Goal: Task Accomplishment & Management: Manage account settings

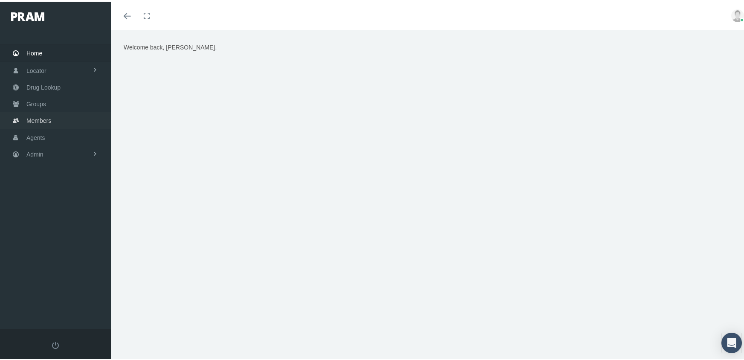
click at [38, 113] on span "Members" at bounding box center [38, 119] width 25 height 16
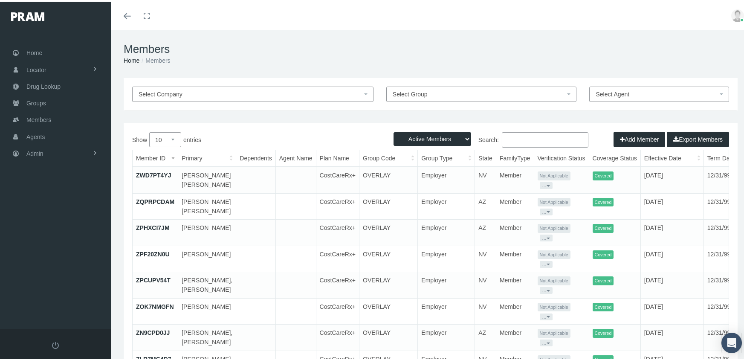
click at [437, 136] on select "Active Members Terminated Members Active & Terminated" at bounding box center [433, 137] width 78 height 14
select select "3"
click at [394, 130] on select "Active Members Terminated Members Active & Terminated" at bounding box center [433, 137] width 78 height 14
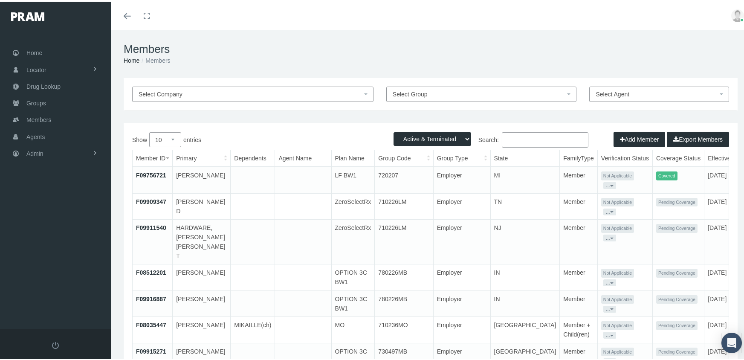
click at [530, 137] on input "Search:" at bounding box center [545, 137] width 87 height 15
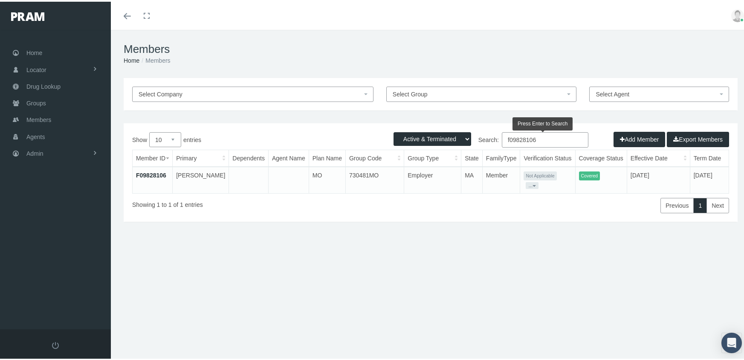
type input "f09828106"
click at [157, 170] on link "F09828106" at bounding box center [151, 173] width 30 height 7
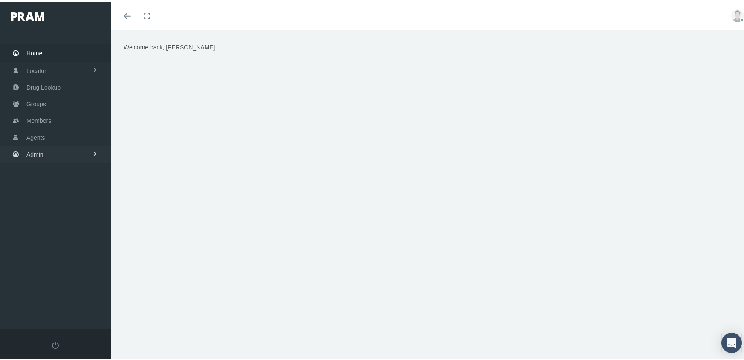
click at [34, 145] on span "Admin" at bounding box center [34, 153] width 17 height 16
click at [55, 289] on span "Eligibility File Uploads" at bounding box center [64, 296] width 58 height 14
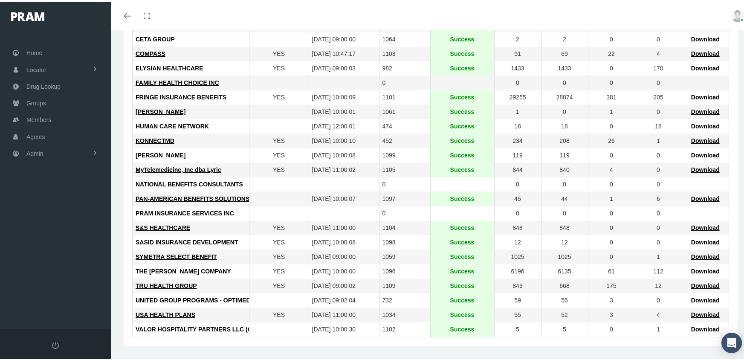
scroll to position [7, 0]
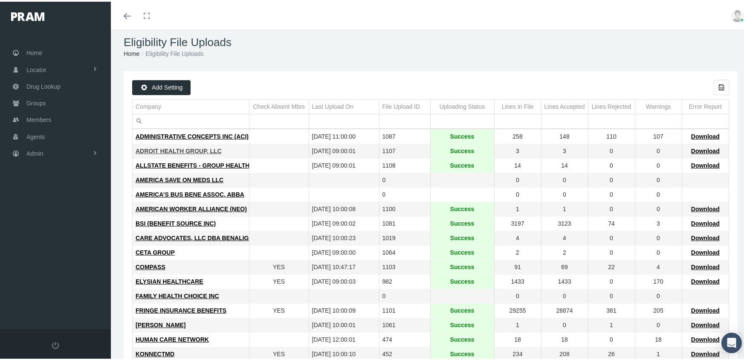
click at [174, 148] on span "ADROIT HEALTH GROUP, LLC" at bounding box center [179, 149] width 86 height 7
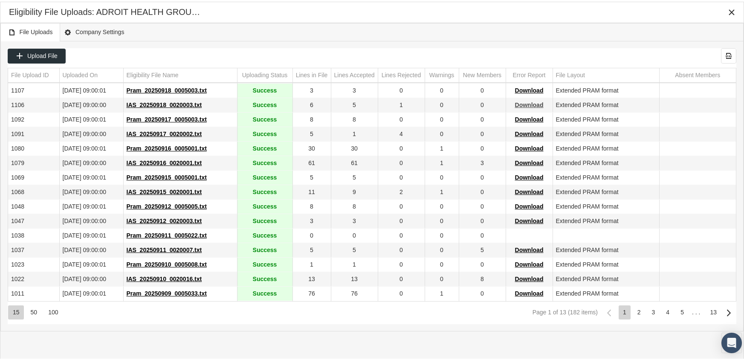
click at [531, 104] on span "Download" at bounding box center [529, 103] width 29 height 7
drag, startPoint x: 459, startPoint y: 12, endPoint x: 484, endPoint y: 14, distance: 25.6
click at [459, 12] on div "Eligibility File Uploads: ADROIT HEALTH GROUP, LLC" at bounding box center [372, 10] width 726 height 15
click at [733, 12] on icon "Close" at bounding box center [732, 11] width 8 height 8
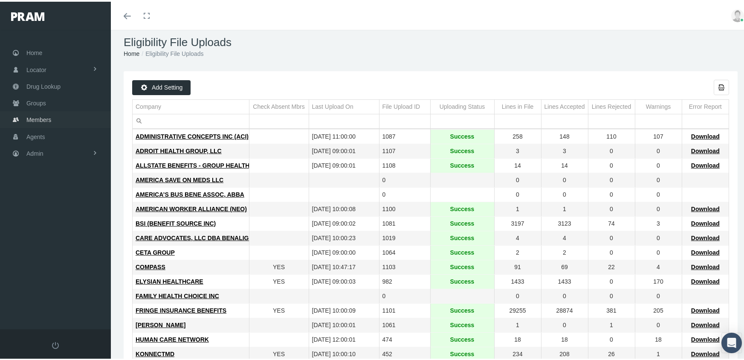
click at [39, 111] on span "Members" at bounding box center [38, 118] width 25 height 16
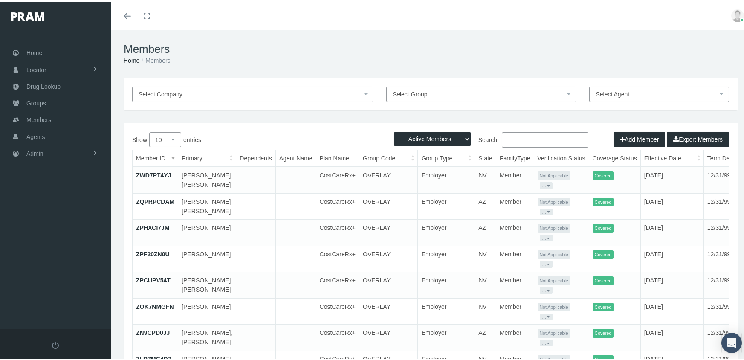
click at [416, 139] on select "Active Members Terminated Members Active & Terminated" at bounding box center [433, 137] width 78 height 14
select select "3"
click at [394, 130] on select "Active Members Terminated Members Active & Terminated" at bounding box center [433, 137] width 78 height 14
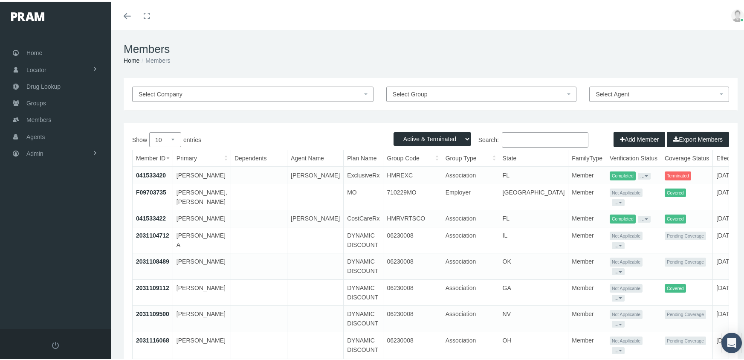
click at [544, 139] on input "Search:" at bounding box center [545, 137] width 87 height 15
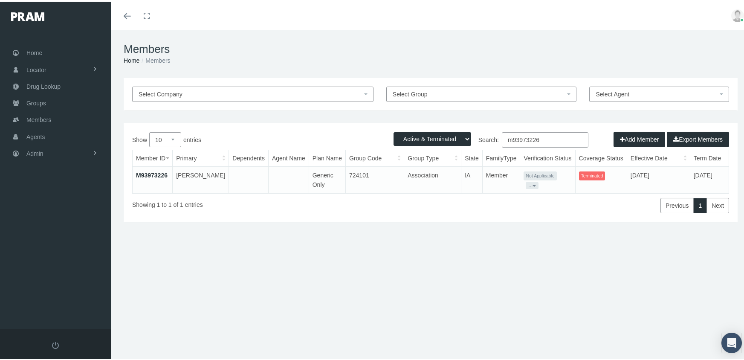
type input "m93973226"
click at [150, 170] on link "M93973226" at bounding box center [152, 173] width 32 height 7
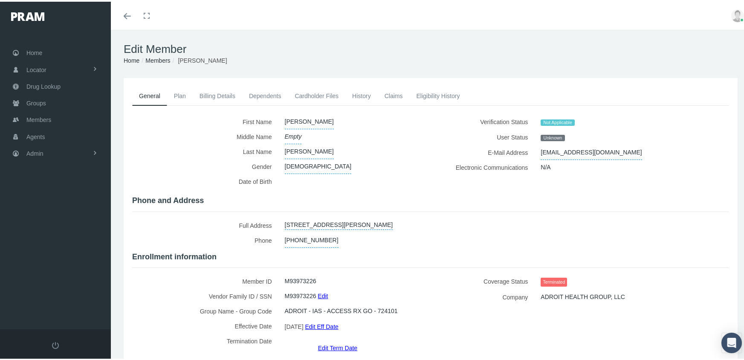
click at [344, 340] on link "Edit Term Date" at bounding box center [337, 346] width 39 height 12
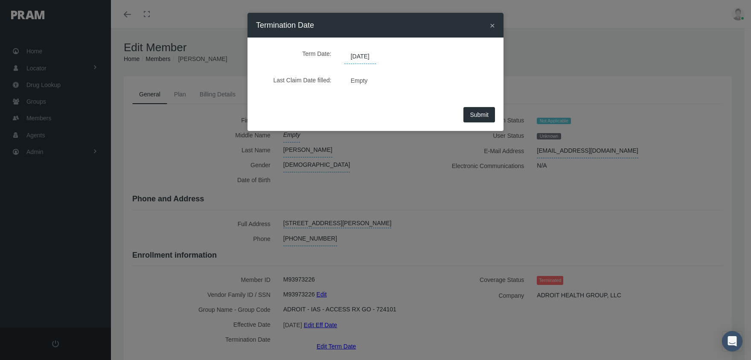
click at [374, 57] on span "08/21/2025" at bounding box center [360, 56] width 32 height 14
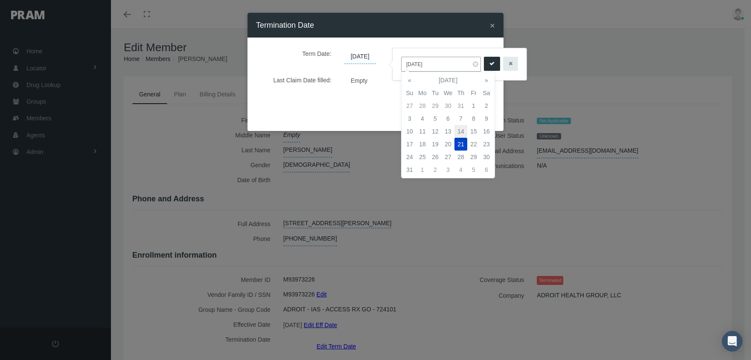
click at [461, 127] on td "14" at bounding box center [460, 131] width 13 height 13
type input "08/14/2025"
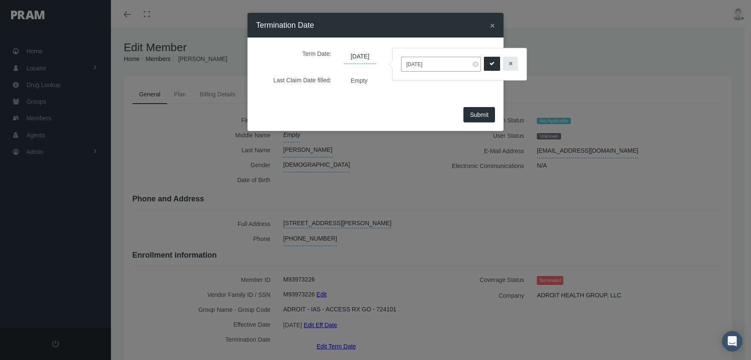
click at [489, 64] on icon "submit" at bounding box center [491, 64] width 5 height 8
click at [484, 110] on button "Submit" at bounding box center [479, 114] width 32 height 15
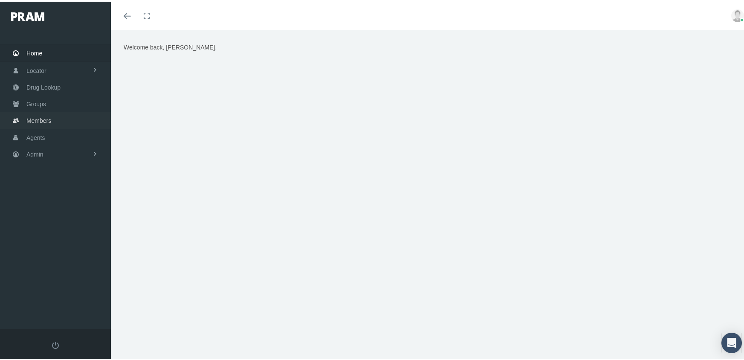
click at [38, 114] on span "Members" at bounding box center [38, 119] width 25 height 16
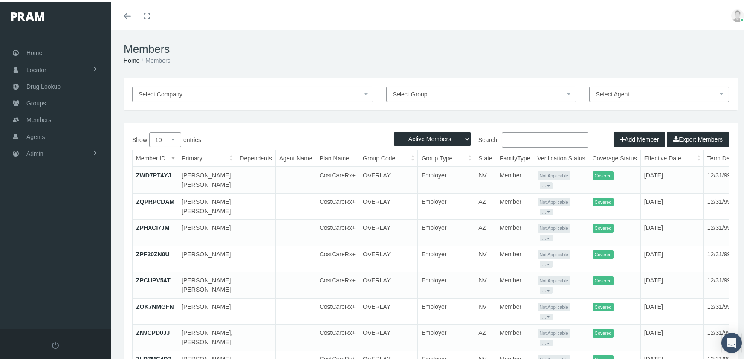
drag, startPoint x: 420, startPoint y: 135, endPoint x: 420, endPoint y: 145, distance: 9.8
click at [420, 135] on select "Active Members Terminated Members Active & Terminated" at bounding box center [433, 137] width 78 height 14
select select "3"
click at [394, 130] on select "Active Members Terminated Members Active & Terminated" at bounding box center [433, 137] width 78 height 14
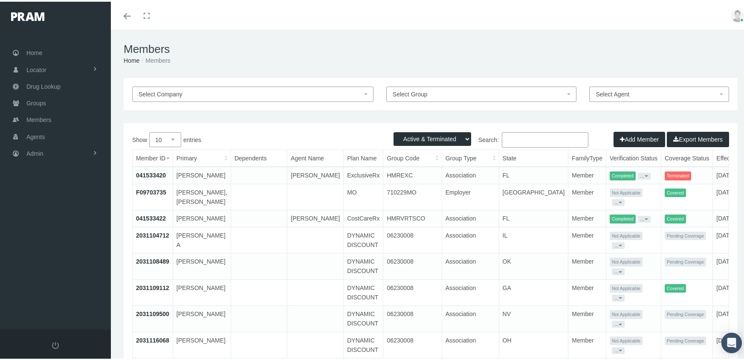
click at [519, 144] on input "Search:" at bounding box center [545, 137] width 87 height 15
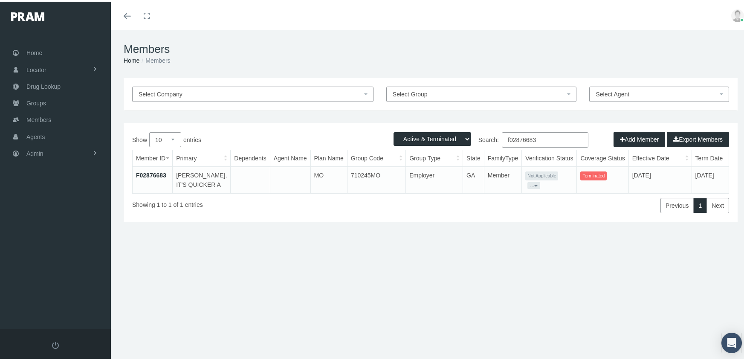
type input "f02876683"
click at [158, 171] on link "F02876683" at bounding box center [151, 173] width 30 height 7
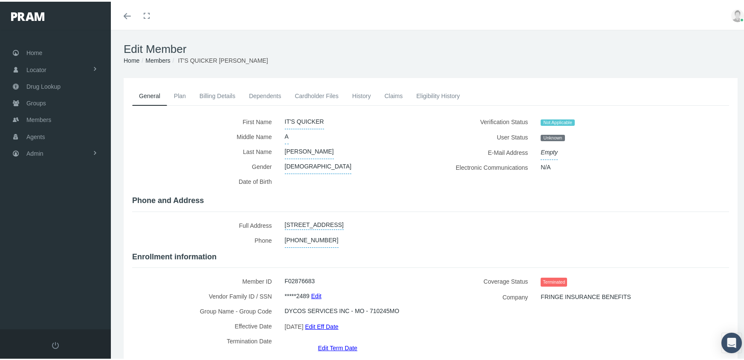
click at [328, 340] on link "Edit Term Date" at bounding box center [337, 346] width 39 height 12
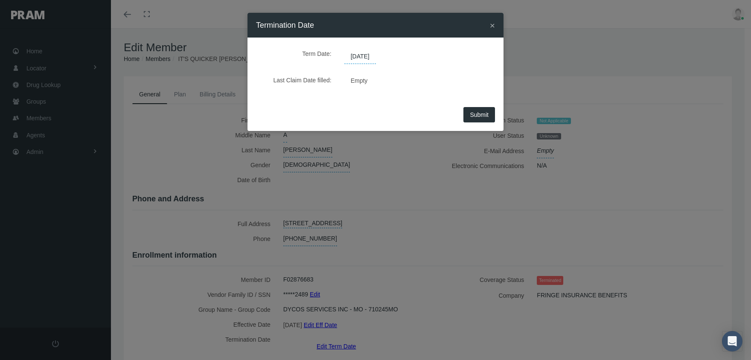
click at [376, 57] on span "[DATE]" at bounding box center [360, 56] width 32 height 14
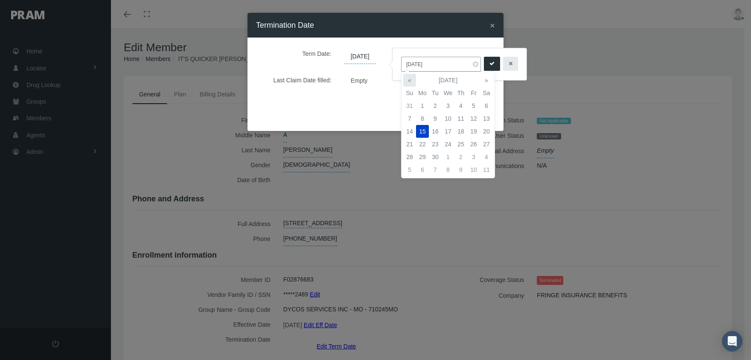
click at [406, 79] on th "«" at bounding box center [409, 80] width 13 height 13
click at [419, 118] on td "7" at bounding box center [422, 118] width 13 height 13
type input "[DATE]"
click at [484, 64] on button "submit" at bounding box center [492, 64] width 16 height 14
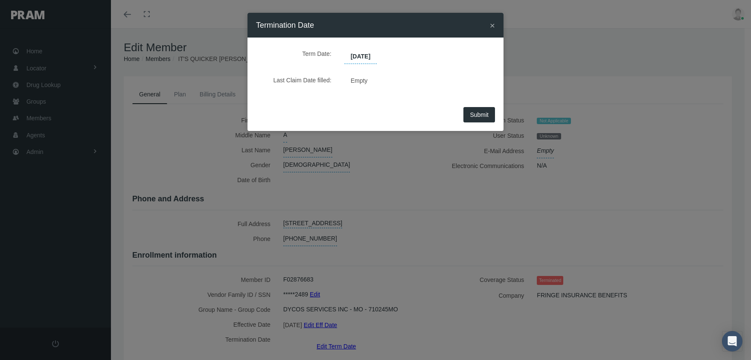
drag, startPoint x: 472, startPoint y: 110, endPoint x: 478, endPoint y: 114, distance: 7.1
click at [472, 111] on button "Submit" at bounding box center [479, 114] width 32 height 15
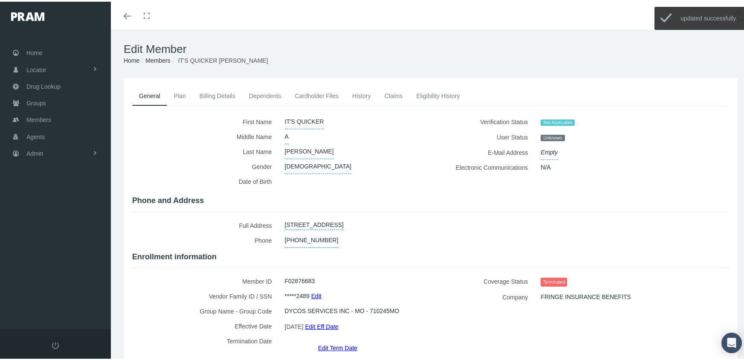
click at [155, 58] on link "Members" at bounding box center [157, 58] width 25 height 7
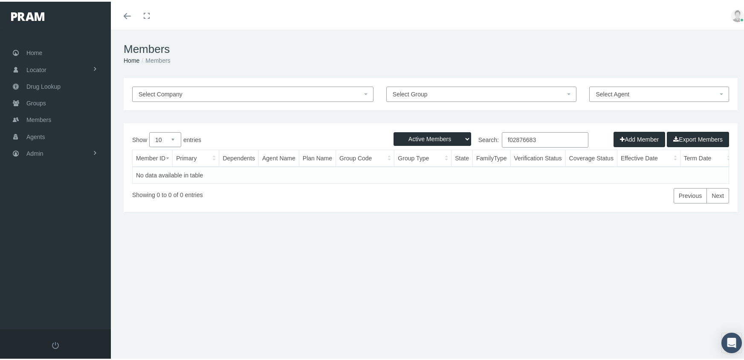
click at [422, 138] on select "Active Members Terminated Members Active & Terminated" at bounding box center [433, 137] width 78 height 14
select select "3"
click at [394, 130] on select "Active Members Terminated Members Active & Terminated" at bounding box center [433, 137] width 78 height 14
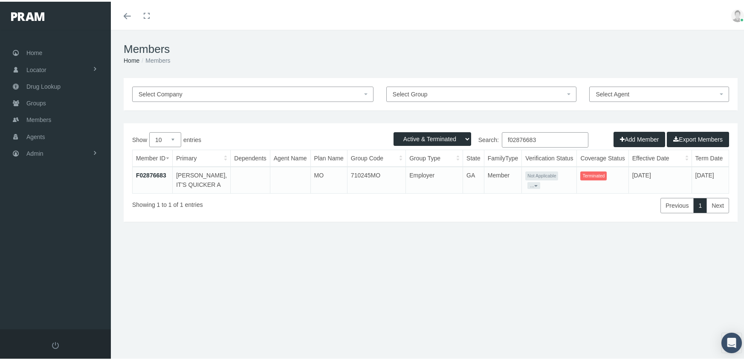
click at [548, 136] on input "f02876683" at bounding box center [545, 137] width 87 height 15
type input "f09446526"
click at [156, 171] on link "F09446526" at bounding box center [151, 173] width 30 height 7
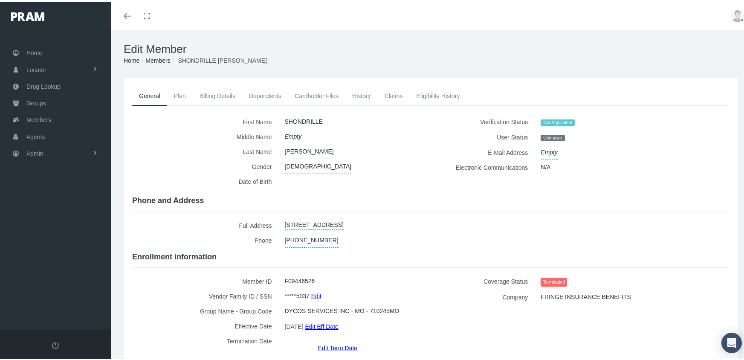
click at [327, 340] on link "Edit Term Date" at bounding box center [337, 346] width 39 height 12
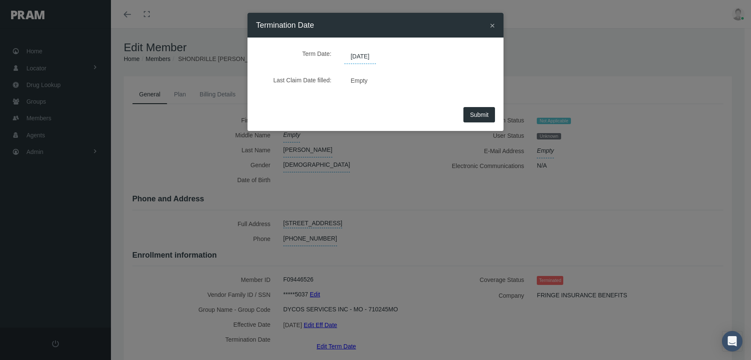
click at [374, 54] on span "[DATE]" at bounding box center [360, 56] width 32 height 14
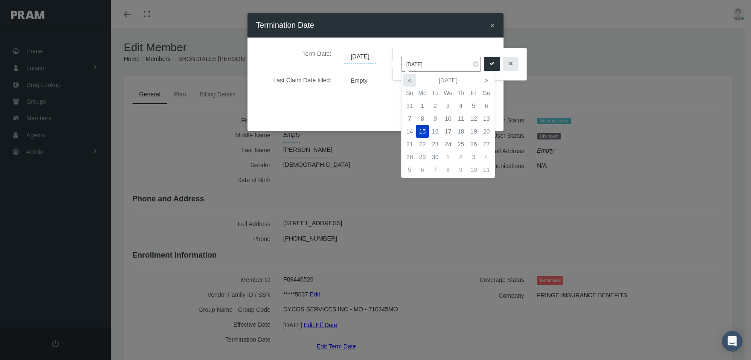
click at [412, 79] on th "«" at bounding box center [409, 80] width 13 height 13
click at [422, 116] on td "7" at bounding box center [422, 118] width 13 height 13
type input "[DATE]"
click at [489, 67] on icon "submit" at bounding box center [491, 64] width 5 height 8
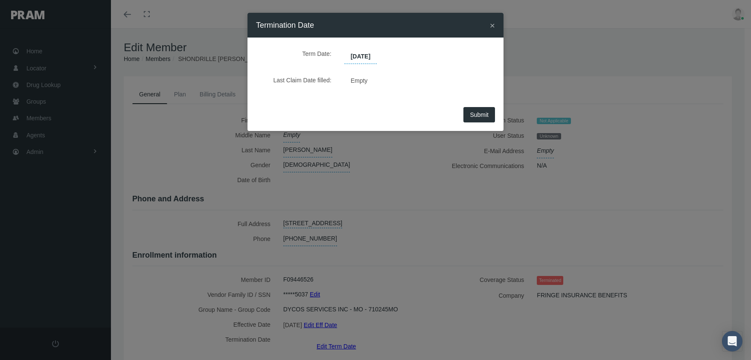
click at [486, 116] on span "Submit" at bounding box center [479, 114] width 19 height 7
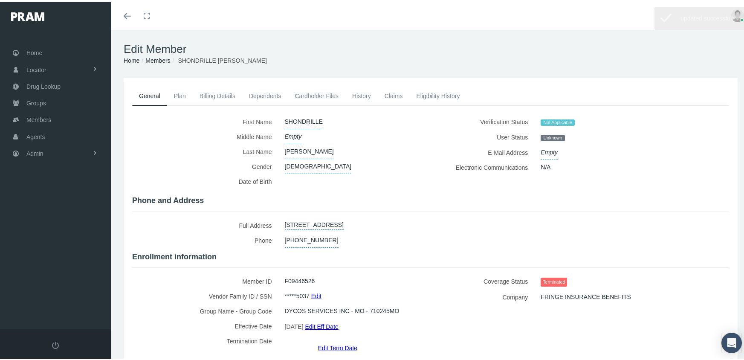
click at [166, 56] on link "Members" at bounding box center [157, 58] width 25 height 7
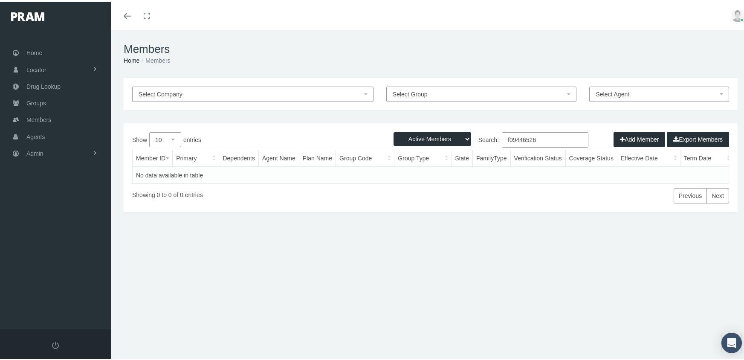
click at [418, 135] on select "Active Members Terminated Members Active & Terminated" at bounding box center [433, 137] width 78 height 14
select select "3"
click at [394, 130] on select "Active Members Terminated Members Active & Terminated" at bounding box center [433, 137] width 78 height 14
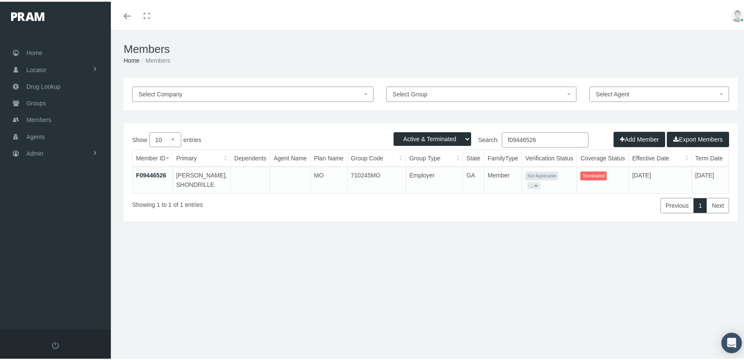
click at [545, 139] on input "f09446526" at bounding box center [545, 137] width 87 height 15
type input "f09446528"
click at [157, 174] on link "F09446528" at bounding box center [151, 173] width 30 height 7
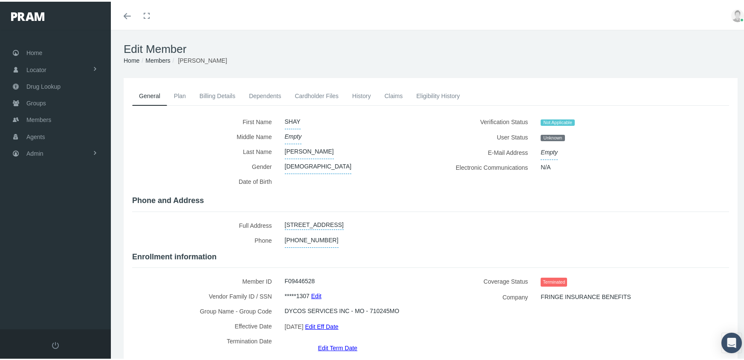
click at [334, 340] on link "Edit Term Date" at bounding box center [337, 346] width 39 height 12
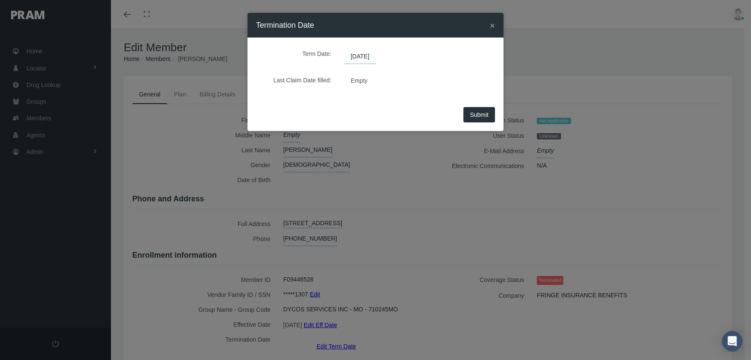
click at [369, 55] on span "[DATE]" at bounding box center [360, 56] width 32 height 14
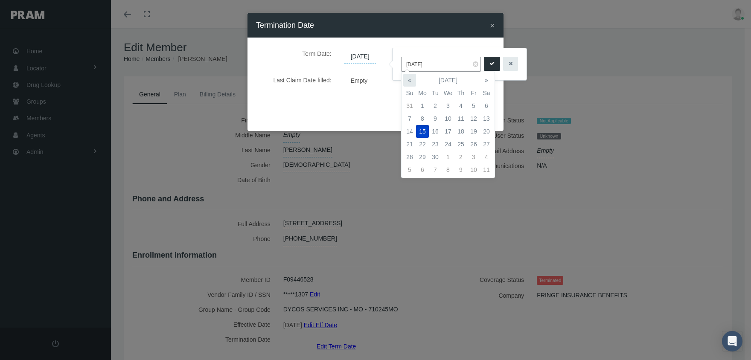
click at [413, 79] on th "«" at bounding box center [409, 80] width 13 height 13
click at [421, 118] on td "7" at bounding box center [422, 118] width 13 height 13
type input "[DATE]"
click at [489, 62] on icon "submit" at bounding box center [491, 64] width 5 height 8
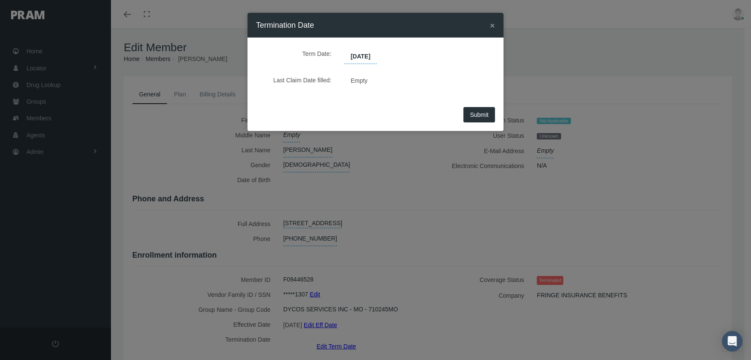
click at [481, 116] on span "Submit" at bounding box center [479, 114] width 19 height 7
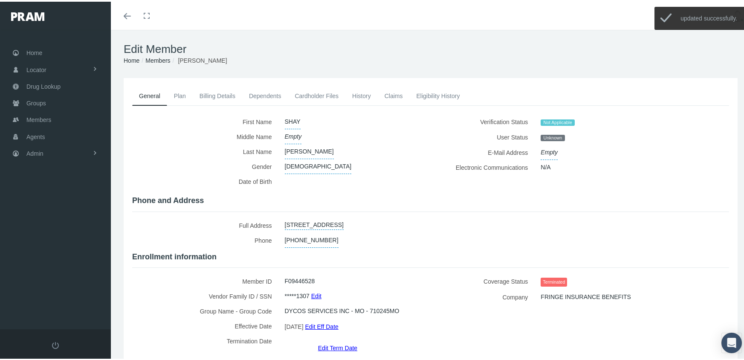
click at [151, 58] on link "Members" at bounding box center [157, 58] width 25 height 7
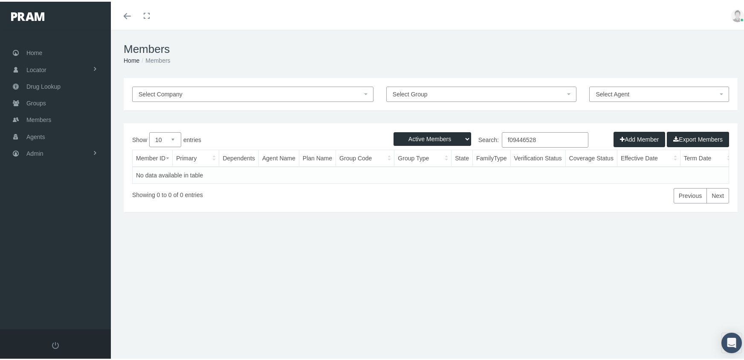
click at [413, 138] on select "Active Members Terminated Members Active & Terminated" at bounding box center [433, 137] width 78 height 14
select select "3"
click at [394, 130] on select "Active Members Terminated Members Active & Terminated" at bounding box center [433, 137] width 78 height 14
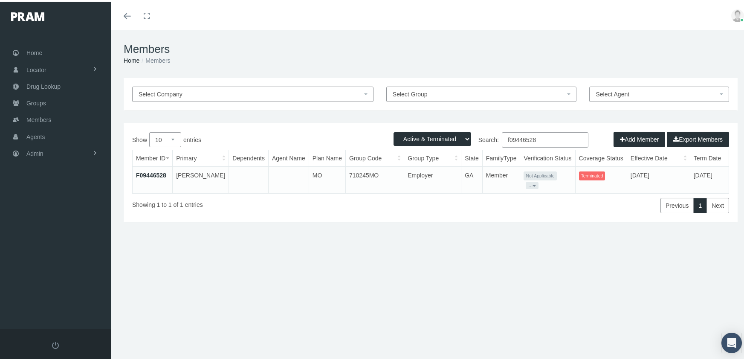
click at [539, 136] on input "f09446528" at bounding box center [545, 137] width 87 height 15
type input "f09446535"
click at [155, 173] on link "F09446535" at bounding box center [151, 173] width 30 height 7
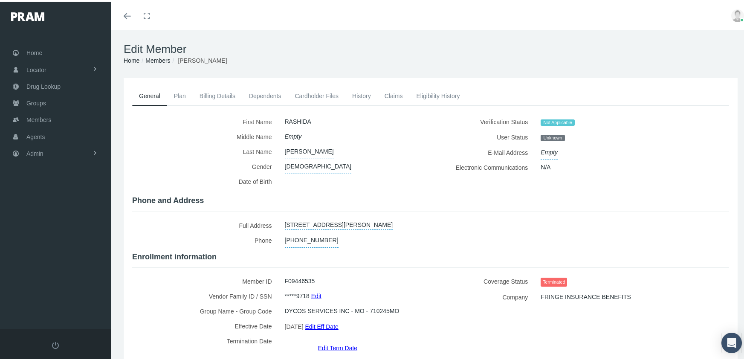
click at [330, 340] on link "Edit Term Date" at bounding box center [337, 346] width 39 height 12
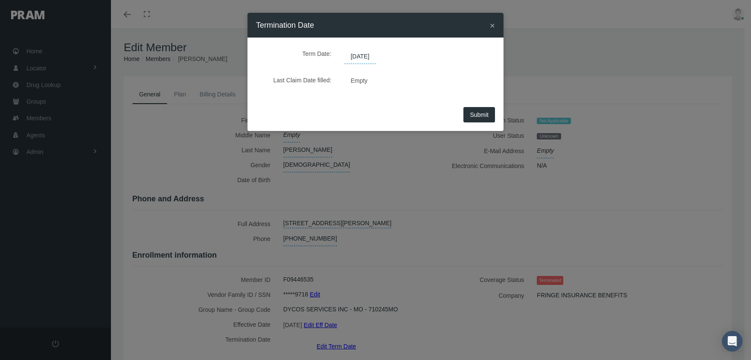
click at [362, 57] on span "[DATE]" at bounding box center [360, 56] width 32 height 14
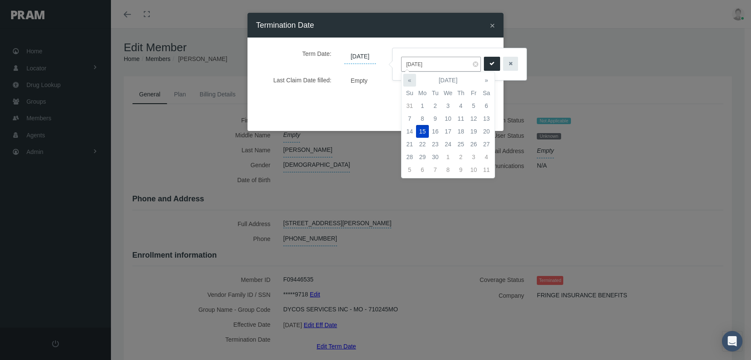
click at [410, 79] on th "«" at bounding box center [409, 80] width 13 height 13
click at [422, 111] on td "30" at bounding box center [422, 105] width 13 height 13
click at [489, 78] on th "»" at bounding box center [486, 80] width 13 height 13
click at [423, 116] on td "7" at bounding box center [422, 118] width 13 height 13
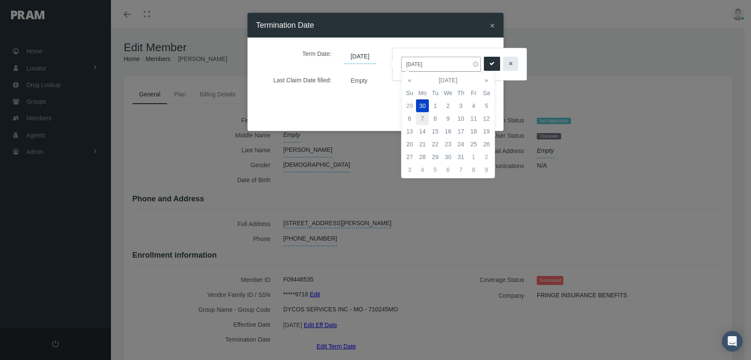
type input "[DATE]"
click at [489, 62] on icon "submit" at bounding box center [491, 64] width 5 height 8
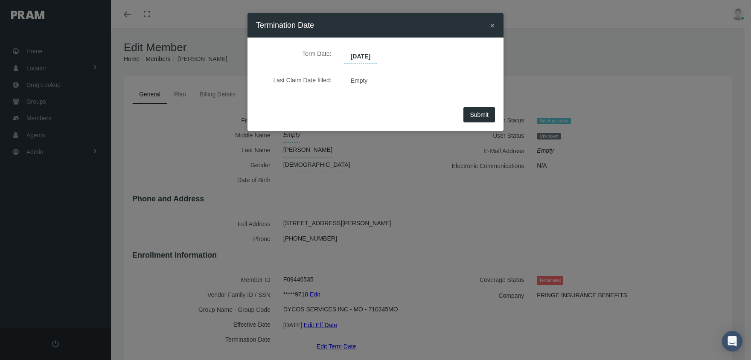
click at [478, 113] on span "Submit" at bounding box center [479, 114] width 19 height 7
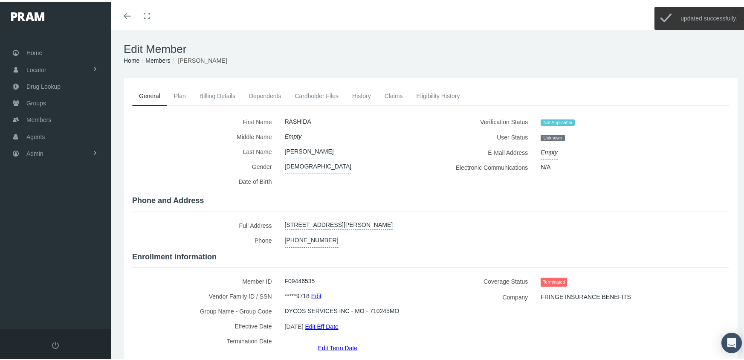
click at [160, 57] on link "Members" at bounding box center [157, 58] width 25 height 7
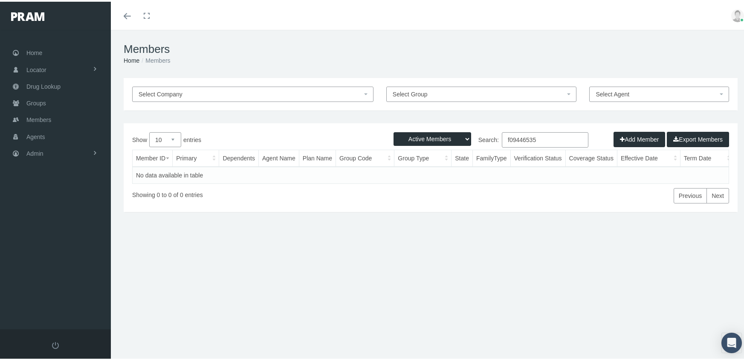
drag, startPoint x: 421, startPoint y: 137, endPoint x: 423, endPoint y: 145, distance: 7.4
click at [421, 137] on select "Active Members Terminated Members Active & Terminated" at bounding box center [433, 137] width 78 height 14
select select "3"
click at [394, 130] on select "Active Members Terminated Members Active & Terminated" at bounding box center [433, 137] width 78 height 14
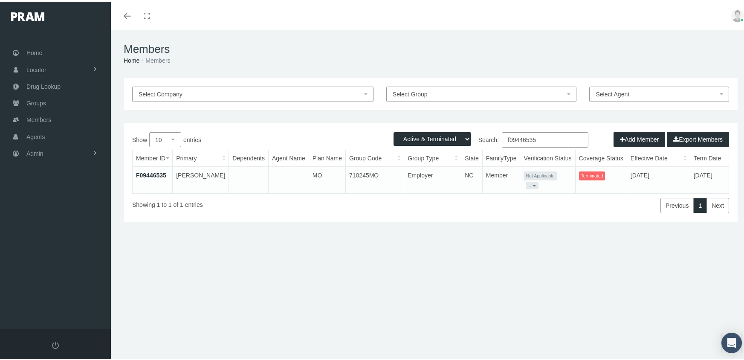
click at [548, 139] on input "f09446535" at bounding box center [545, 137] width 87 height 15
type input "f09446544"
click at [151, 172] on link "F09446544" at bounding box center [151, 173] width 30 height 7
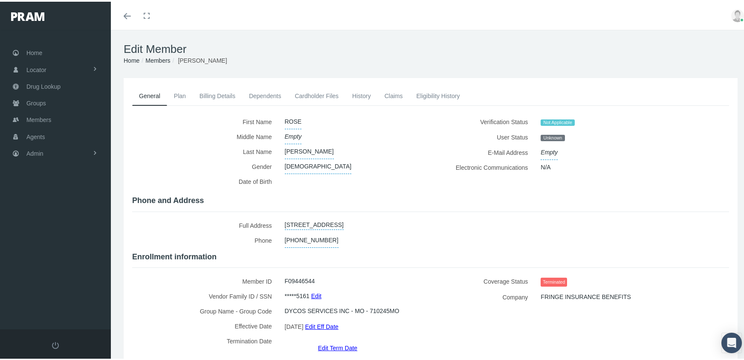
click at [335, 340] on link "Edit Term Date" at bounding box center [337, 346] width 39 height 12
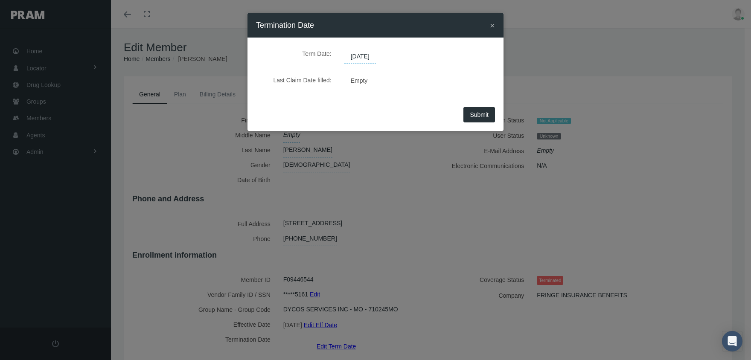
click at [363, 59] on span "[DATE]" at bounding box center [360, 56] width 32 height 14
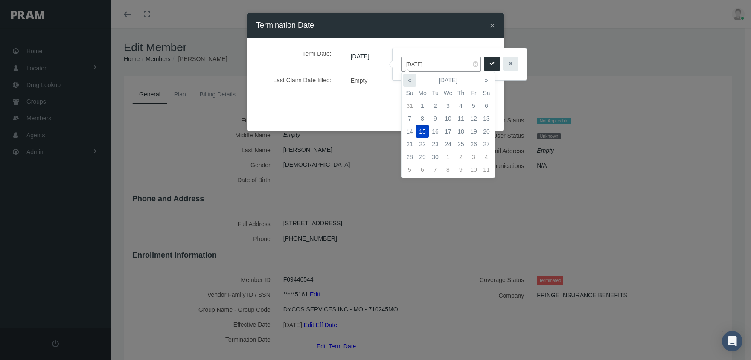
click at [410, 79] on th "«" at bounding box center [409, 80] width 13 height 13
click at [421, 117] on td "7" at bounding box center [422, 118] width 13 height 13
type input "[DATE]"
click at [489, 62] on icon "submit" at bounding box center [491, 64] width 5 height 8
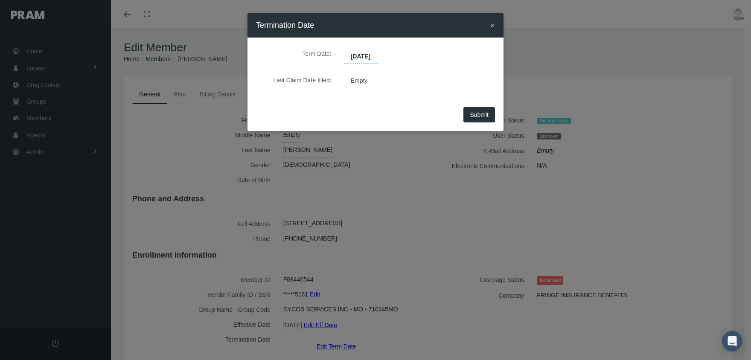
click at [470, 114] on span "Submit" at bounding box center [479, 114] width 19 height 7
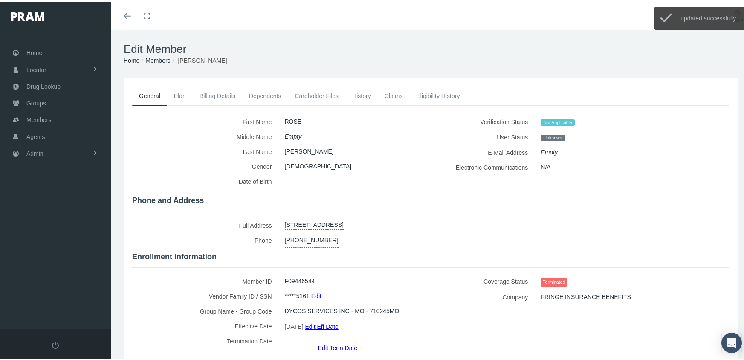
click at [162, 58] on link "Members" at bounding box center [157, 58] width 25 height 7
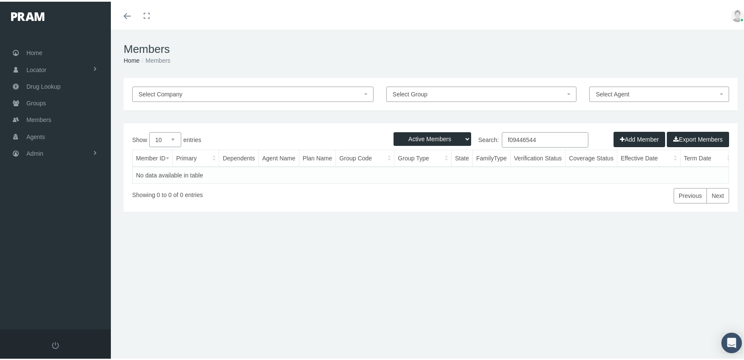
drag, startPoint x: 423, startPoint y: 134, endPoint x: 425, endPoint y: 142, distance: 7.4
click at [423, 134] on select "Active Members Terminated Members Active & Terminated" at bounding box center [433, 137] width 78 height 14
select select "3"
click at [394, 130] on select "Active Members Terminated Members Active & Terminated" at bounding box center [433, 137] width 78 height 14
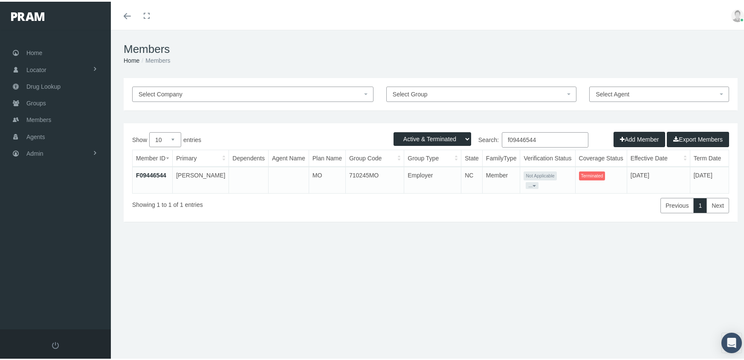
click at [545, 137] on input "f09446544" at bounding box center [545, 137] width 87 height 15
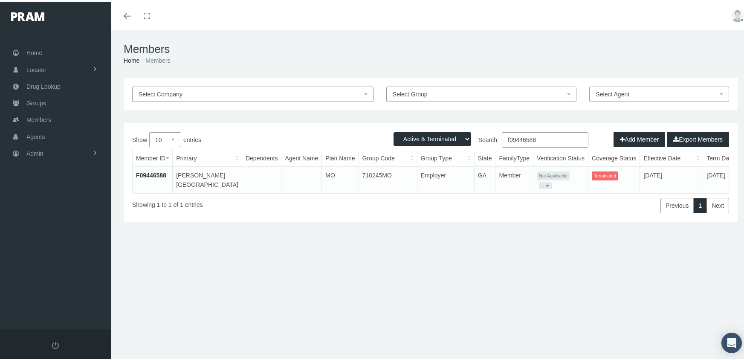
type input "f09446588"
click at [154, 175] on link "F09446588" at bounding box center [151, 173] width 30 height 7
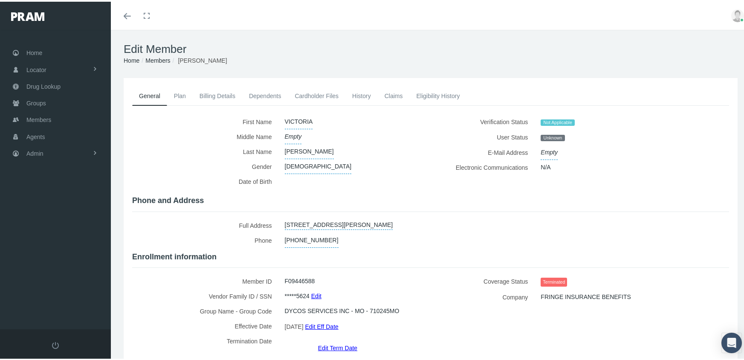
click at [327, 340] on link "Edit Term Date" at bounding box center [337, 346] width 39 height 12
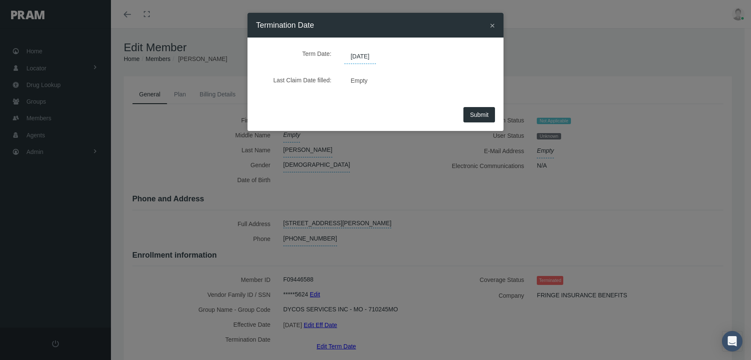
click at [373, 58] on span "[DATE]" at bounding box center [360, 56] width 32 height 14
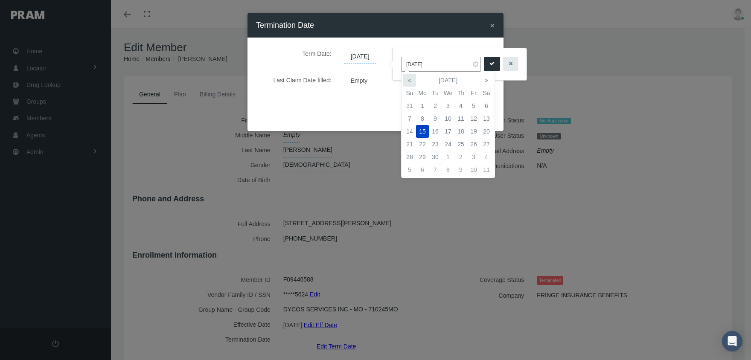
click at [408, 79] on th "«" at bounding box center [409, 80] width 13 height 13
drag, startPoint x: 423, startPoint y: 118, endPoint x: 464, endPoint y: 83, distance: 53.6
click at [423, 117] on td "7" at bounding box center [422, 118] width 13 height 13
type input "[DATE]"
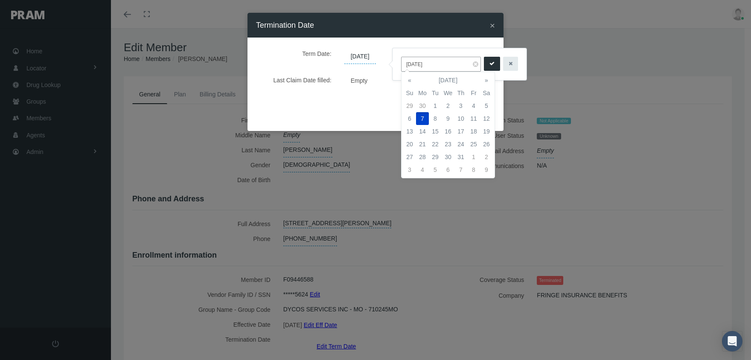
click at [490, 64] on button "submit" at bounding box center [492, 64] width 16 height 14
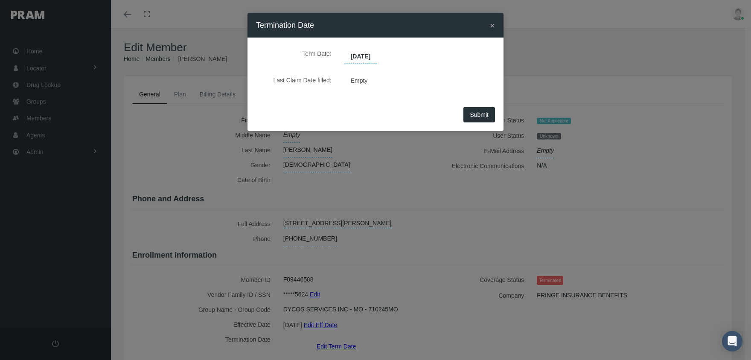
click at [478, 119] on button "Submit" at bounding box center [479, 114] width 32 height 15
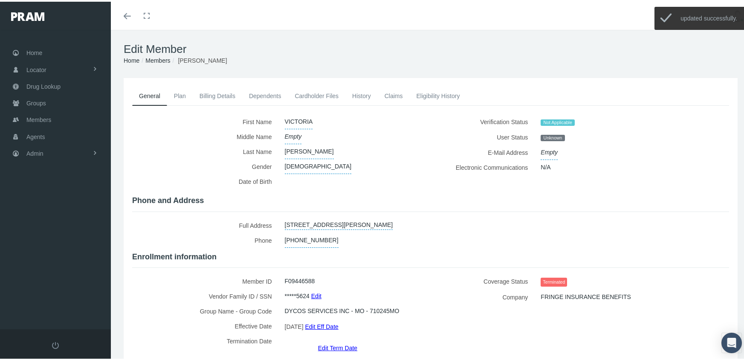
click at [151, 61] on link "Members" at bounding box center [157, 58] width 25 height 7
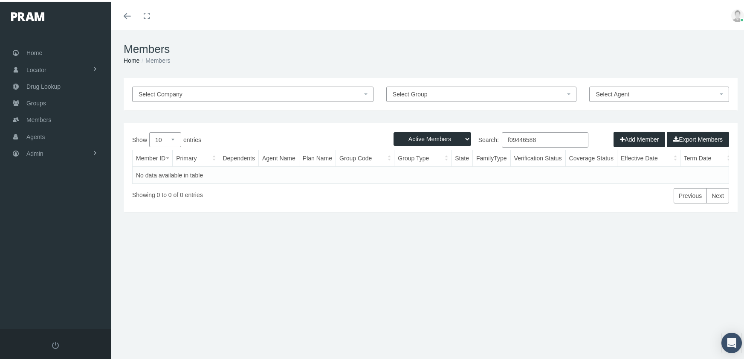
click at [416, 138] on select "Active Members Terminated Members Active & Terminated" at bounding box center [433, 137] width 78 height 14
select select "3"
click at [394, 130] on select "Active Members Terminated Members Active & Terminated" at bounding box center [433, 137] width 78 height 14
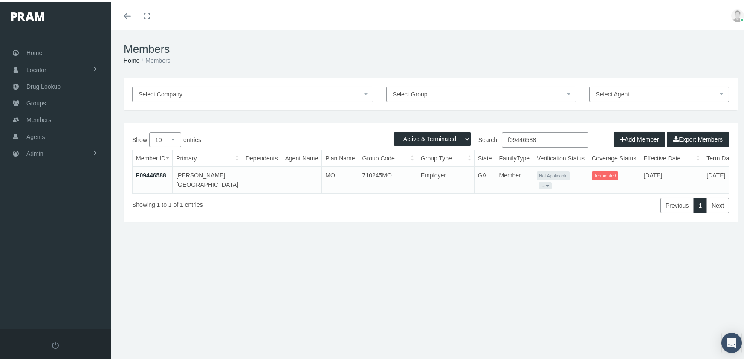
click at [545, 141] on input "f09446588" at bounding box center [545, 137] width 87 height 15
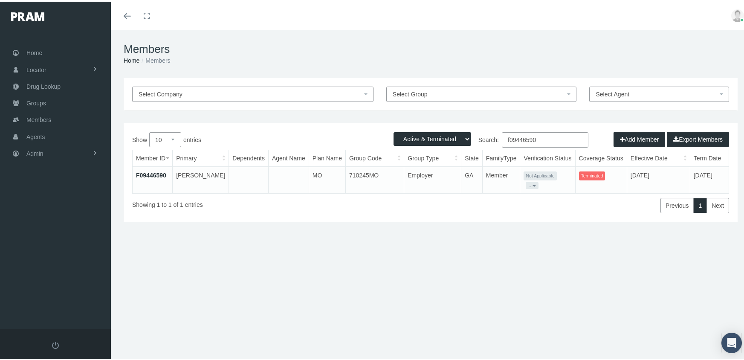
type input "f09446590"
click at [156, 171] on link "F09446590" at bounding box center [151, 173] width 30 height 7
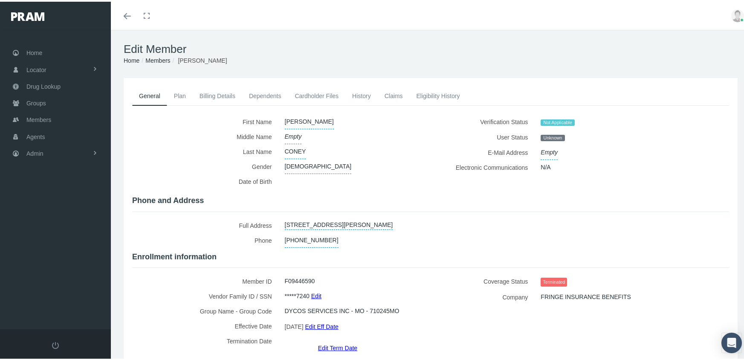
click at [345, 340] on link "Edit Term Date" at bounding box center [337, 346] width 39 height 12
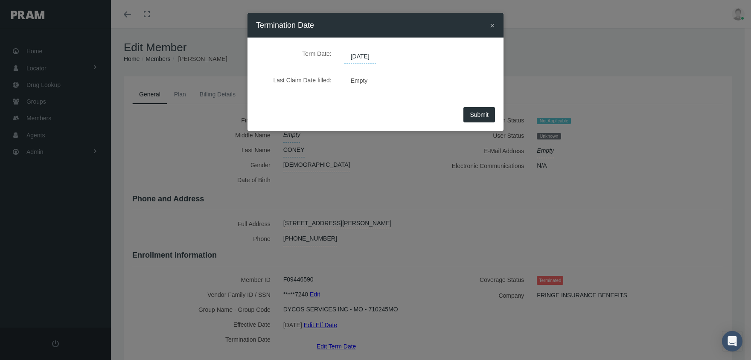
click at [361, 58] on span "[DATE]" at bounding box center [360, 56] width 32 height 14
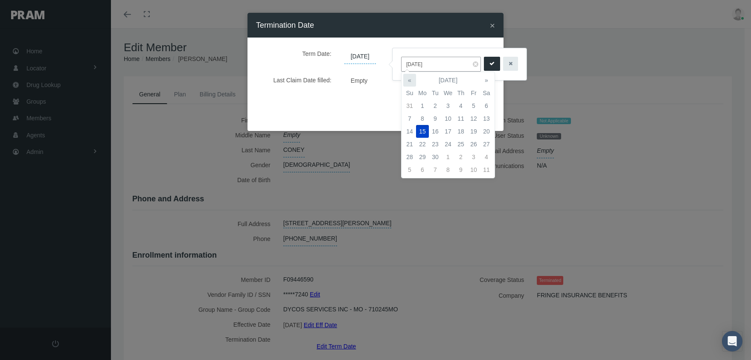
click at [412, 78] on th "«" at bounding box center [409, 80] width 13 height 13
click at [422, 114] on td "7" at bounding box center [422, 118] width 13 height 13
type input "[DATE]"
click at [484, 58] on button "submit" at bounding box center [492, 64] width 16 height 14
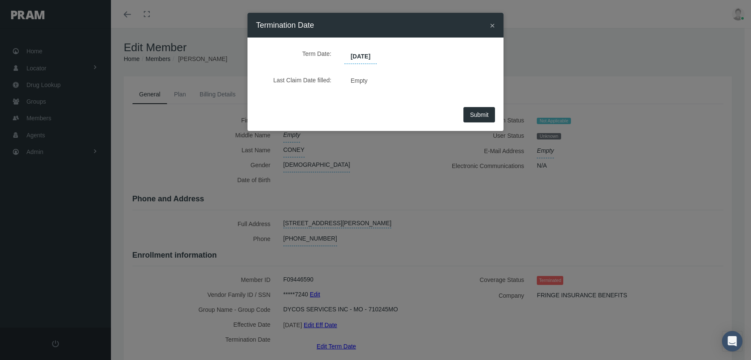
click at [471, 112] on span "Submit" at bounding box center [479, 114] width 19 height 7
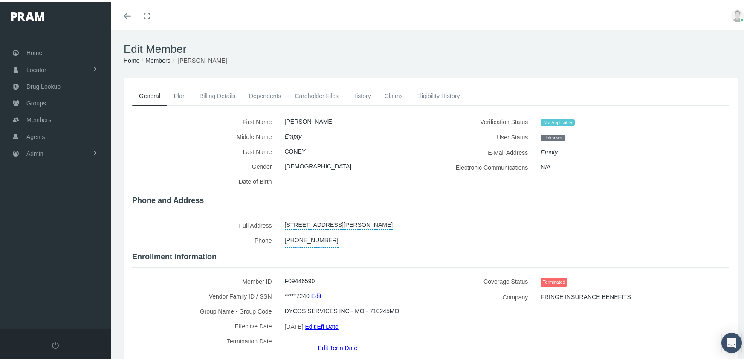
click at [158, 58] on link "Members" at bounding box center [157, 58] width 25 height 7
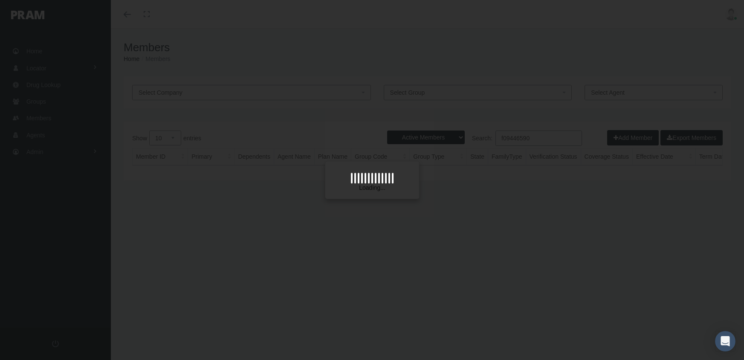
click at [158, 58] on div at bounding box center [372, 180] width 744 height 360
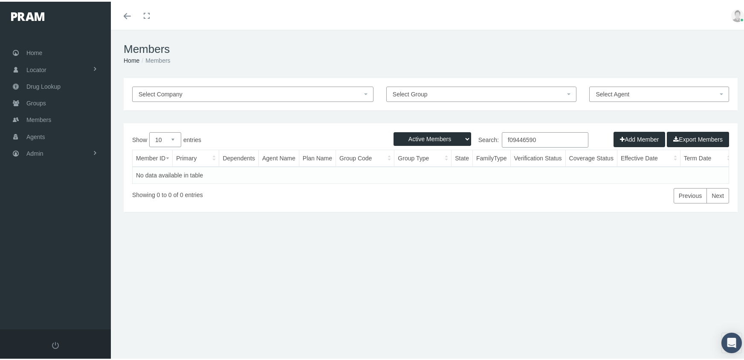
click at [411, 138] on select "Active Members Terminated Members Active & Terminated" at bounding box center [433, 137] width 78 height 14
select select "3"
click at [394, 130] on select "Active Members Terminated Members Active & Terminated" at bounding box center [433, 137] width 78 height 14
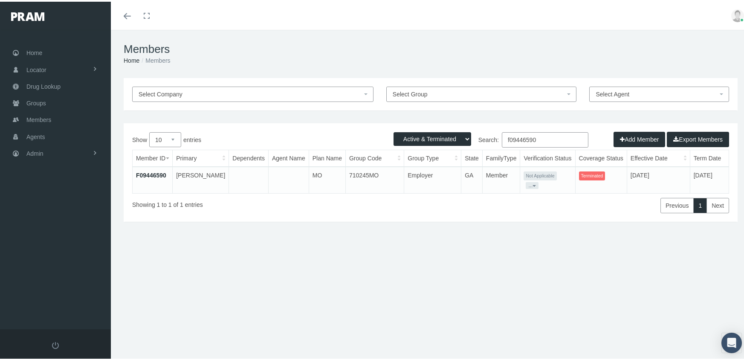
drag, startPoint x: 543, startPoint y: 138, endPoint x: 464, endPoint y: 131, distance: 80.1
click at [464, 131] on div "Active Members Terminated Members Active & Terminated Add Member Export Members…" at bounding box center [431, 171] width 614 height 99
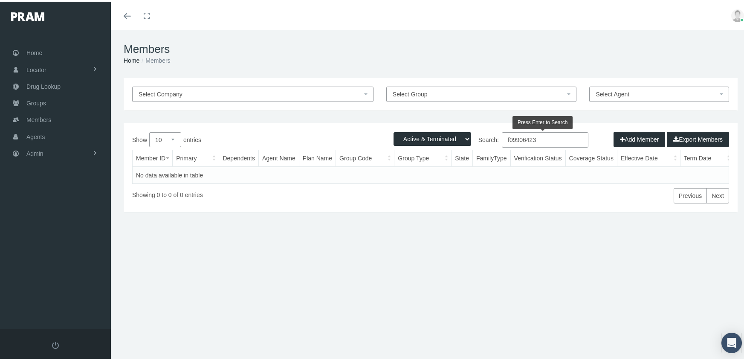
drag, startPoint x: 542, startPoint y: 139, endPoint x: 469, endPoint y: 133, distance: 73.1
click at [469, 133] on label "Search: f09906423" at bounding box center [510, 137] width 158 height 15
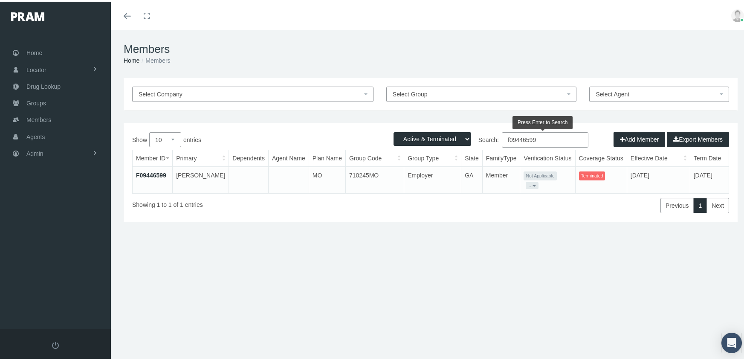
type input "f09446599"
click at [145, 174] on link "F09446599" at bounding box center [151, 173] width 30 height 7
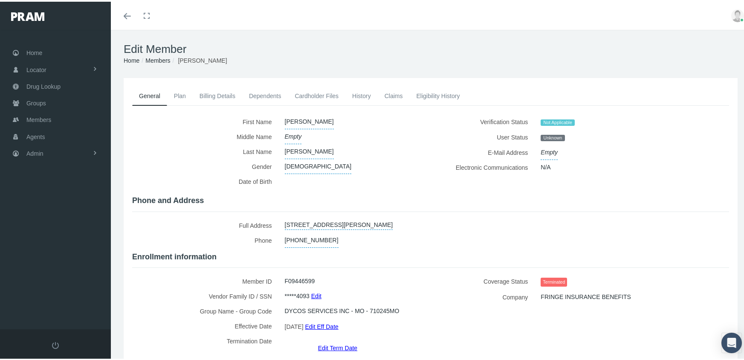
click at [335, 340] on link "Edit Term Date" at bounding box center [337, 346] width 39 height 12
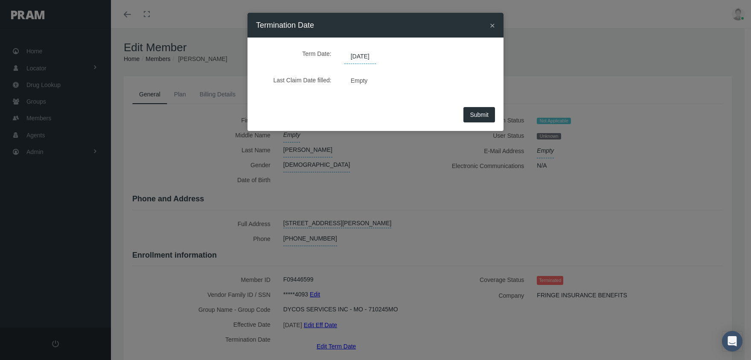
click at [363, 56] on span "[DATE]" at bounding box center [360, 56] width 32 height 14
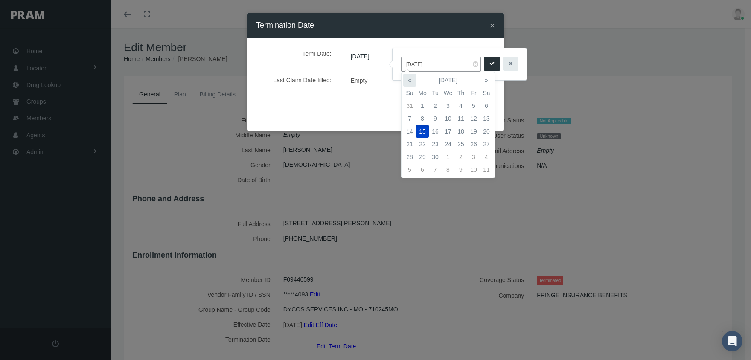
click at [409, 81] on th "«" at bounding box center [409, 80] width 13 height 13
click at [407, 80] on th "«" at bounding box center [409, 80] width 13 height 13
click at [423, 118] on td "7" at bounding box center [422, 118] width 13 height 13
type input "[DATE]"
click at [489, 65] on icon "submit" at bounding box center [491, 64] width 5 height 8
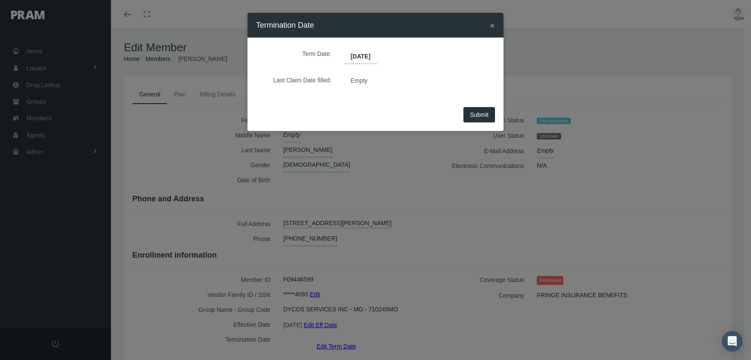
click at [482, 115] on span "Submit" at bounding box center [479, 114] width 19 height 7
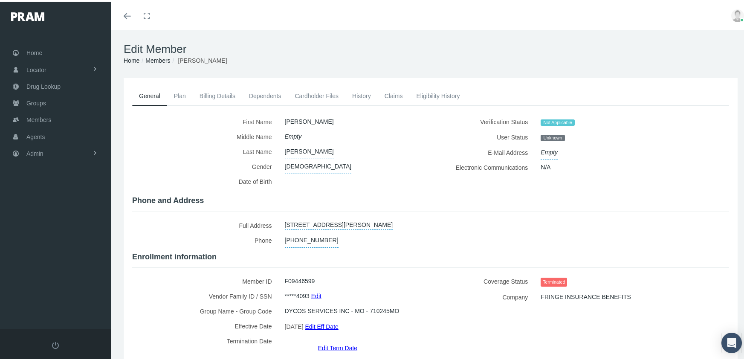
click at [154, 57] on link "Members" at bounding box center [157, 58] width 25 height 7
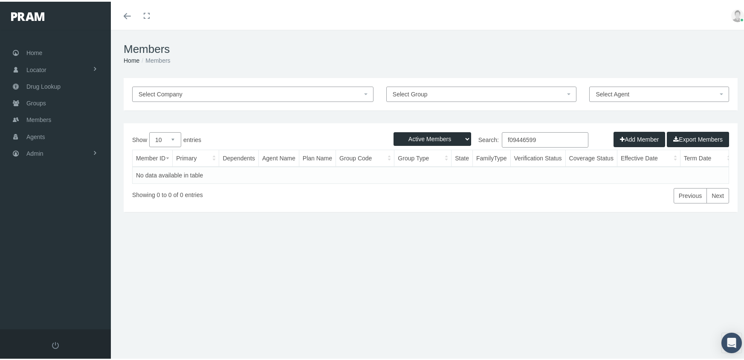
click at [426, 133] on select "Active Members Terminated Members Active & Terminated" at bounding box center [433, 137] width 78 height 14
select select "3"
click at [394, 130] on select "Active Members Terminated Members Active & Terminated" at bounding box center [433, 137] width 78 height 14
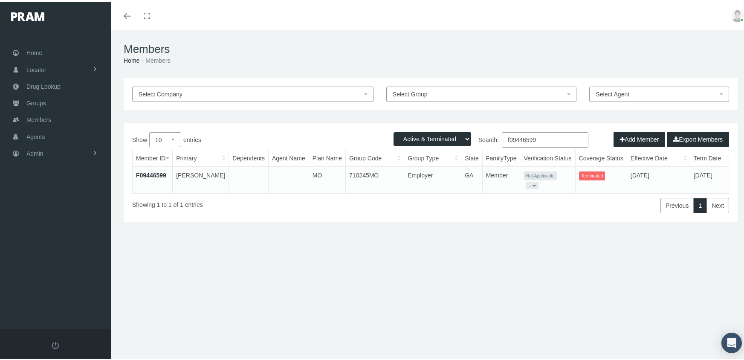
click at [546, 139] on input "f09446599" at bounding box center [545, 137] width 87 height 15
type input "f09446601"
click at [152, 170] on link "F09446601" at bounding box center [151, 173] width 30 height 7
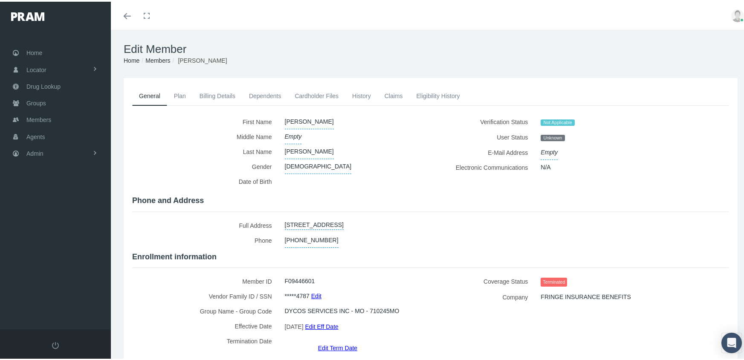
click at [328, 340] on link "Edit Term Date" at bounding box center [337, 346] width 39 height 12
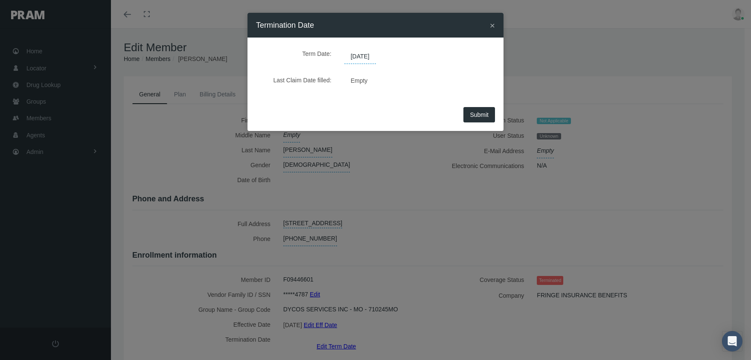
click at [361, 55] on span "[DATE]" at bounding box center [360, 56] width 32 height 14
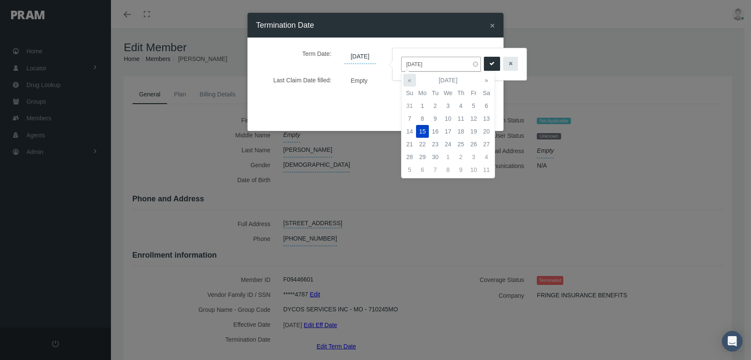
click at [407, 83] on th "«" at bounding box center [409, 80] width 13 height 13
click at [423, 115] on td "7" at bounding box center [422, 118] width 13 height 13
type input "[DATE]"
click at [484, 64] on button "submit" at bounding box center [492, 64] width 16 height 14
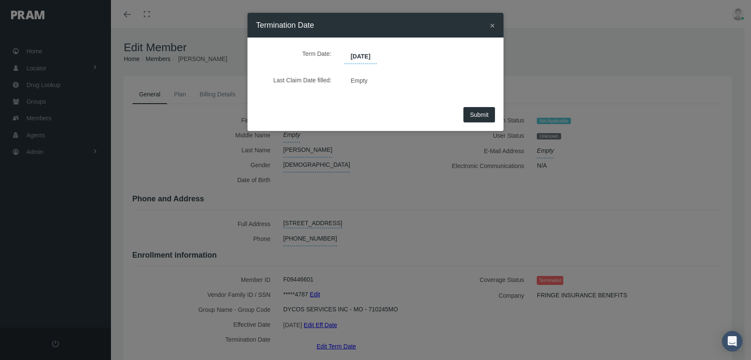
click at [475, 111] on span "Submit" at bounding box center [479, 114] width 19 height 7
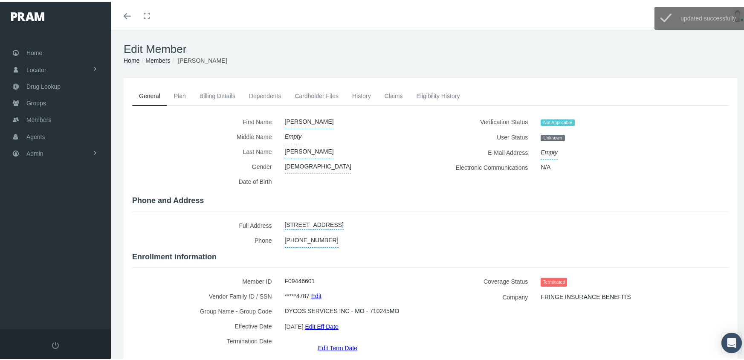
click at [152, 60] on link "Members" at bounding box center [157, 58] width 25 height 7
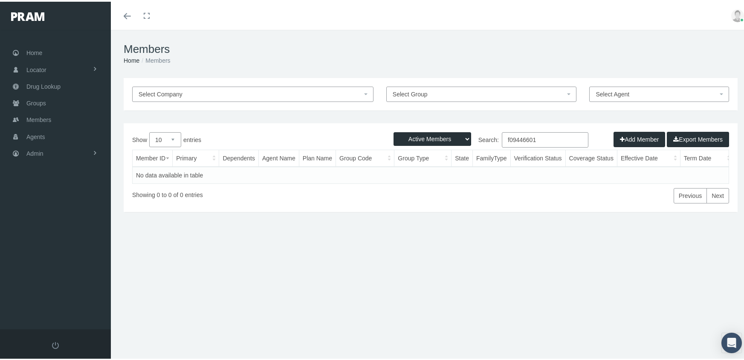
click at [420, 133] on select "Active Members Terminated Members Active & Terminated" at bounding box center [433, 137] width 78 height 14
select select "3"
click at [394, 130] on select "Active Members Terminated Members Active & Terminated" at bounding box center [433, 137] width 78 height 14
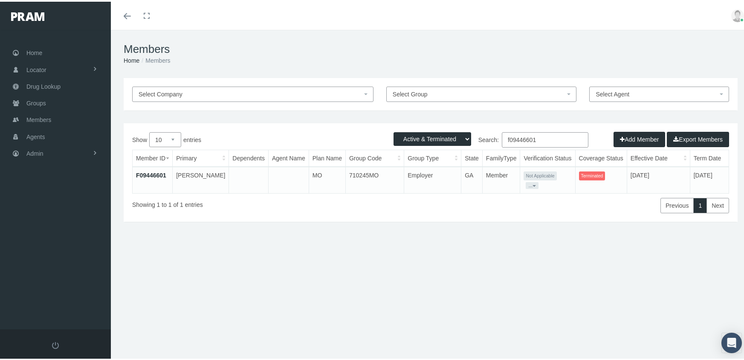
click at [544, 138] on input "f09446601" at bounding box center [545, 137] width 87 height 15
type input "f09446629"
click at [151, 172] on link "F09446629" at bounding box center [151, 173] width 30 height 7
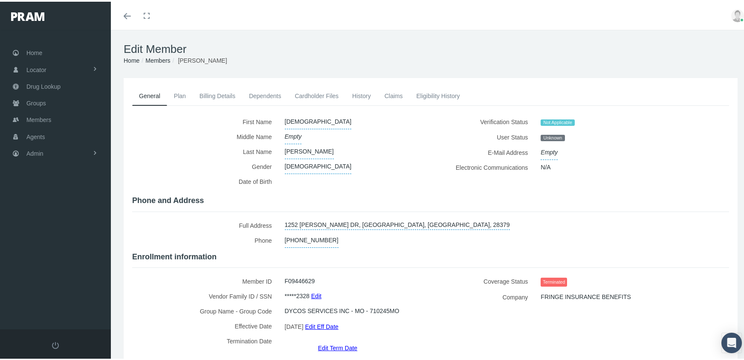
click at [329, 340] on link "Edit Term Date" at bounding box center [337, 346] width 39 height 12
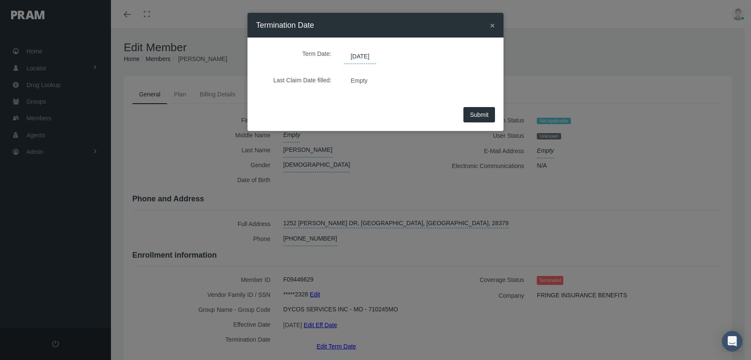
click at [363, 54] on span "[DATE]" at bounding box center [360, 56] width 32 height 14
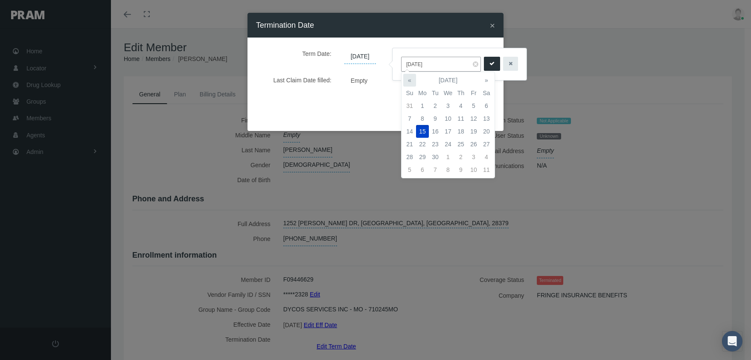
click at [408, 77] on th "«" at bounding box center [409, 80] width 13 height 13
click at [409, 76] on th "«" at bounding box center [409, 80] width 13 height 13
click at [424, 117] on td "7" at bounding box center [422, 118] width 13 height 13
type input "[DATE]"
click at [489, 64] on icon "submit" at bounding box center [491, 64] width 5 height 8
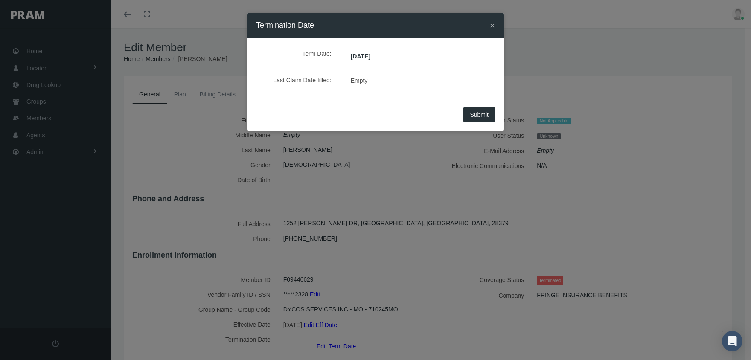
click at [480, 112] on span "Submit" at bounding box center [479, 114] width 19 height 7
